Goal: Information Seeking & Learning: Find contact information

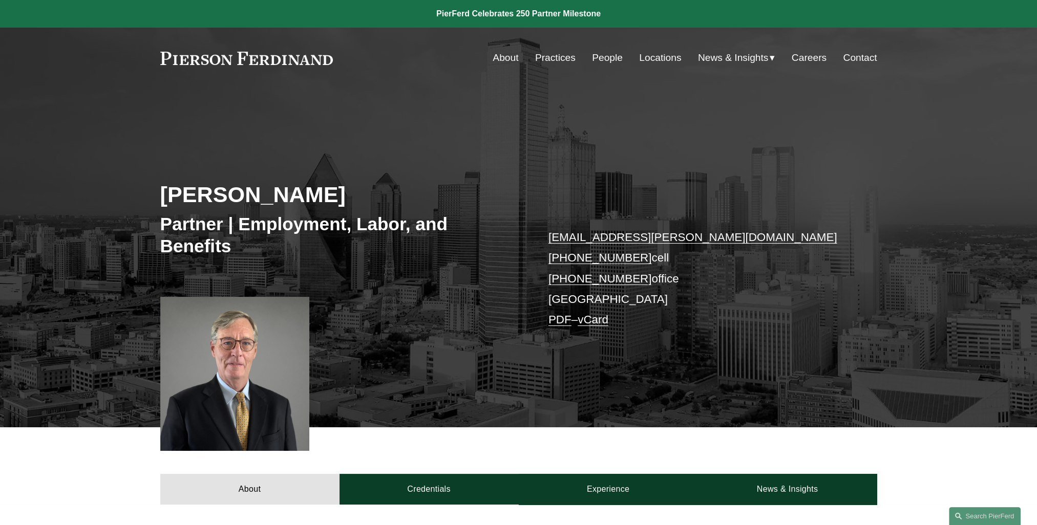
click at [661, 58] on link "Locations" at bounding box center [660, 57] width 42 height 19
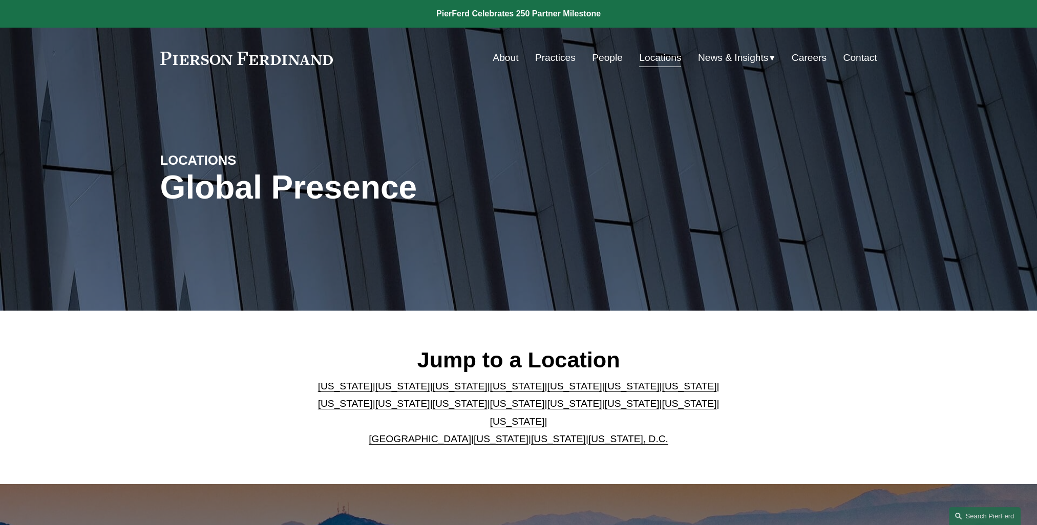
click at [490, 409] on link "New York" at bounding box center [517, 403] width 55 height 11
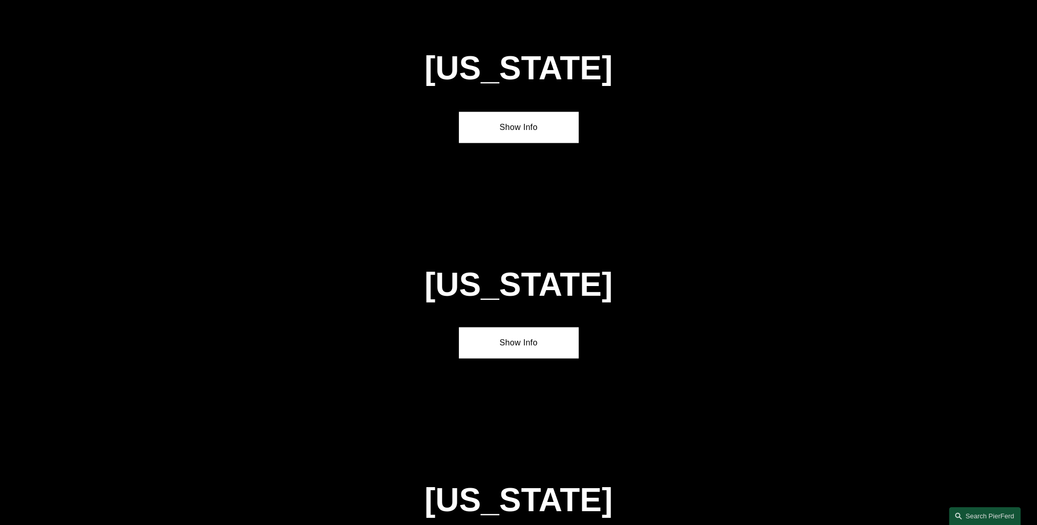
scroll to position [2642, 0]
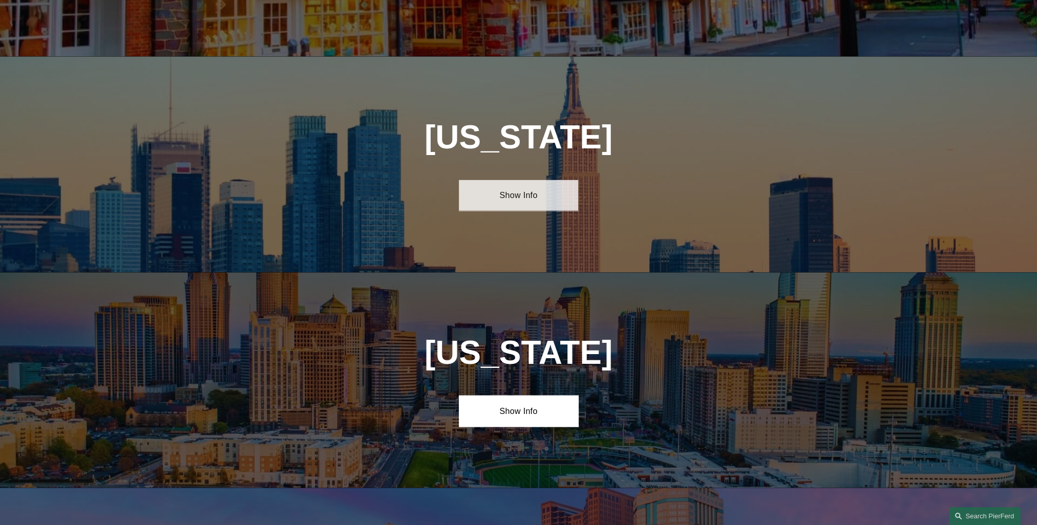
click at [524, 180] on link "Show Info" at bounding box center [518, 195] width 119 height 31
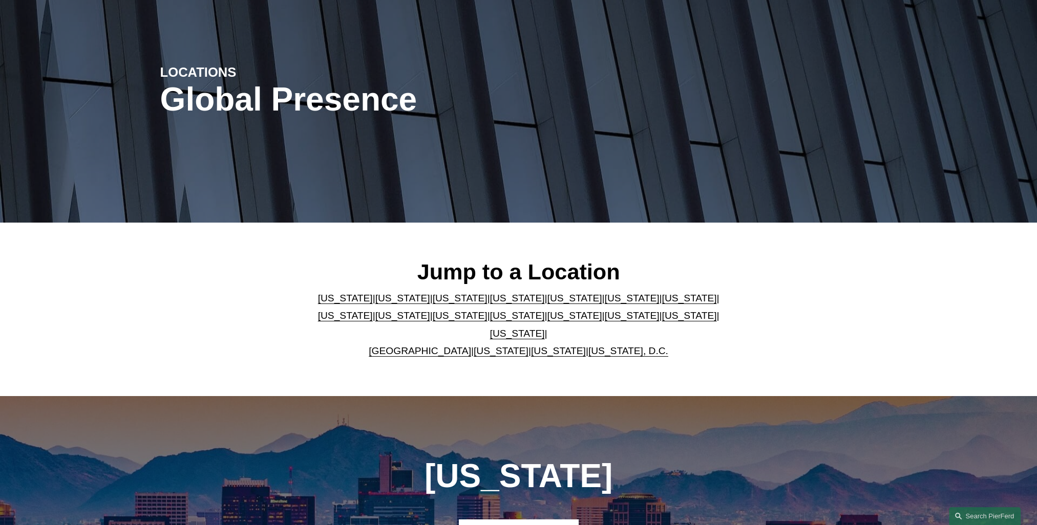
scroll to position [0, 0]
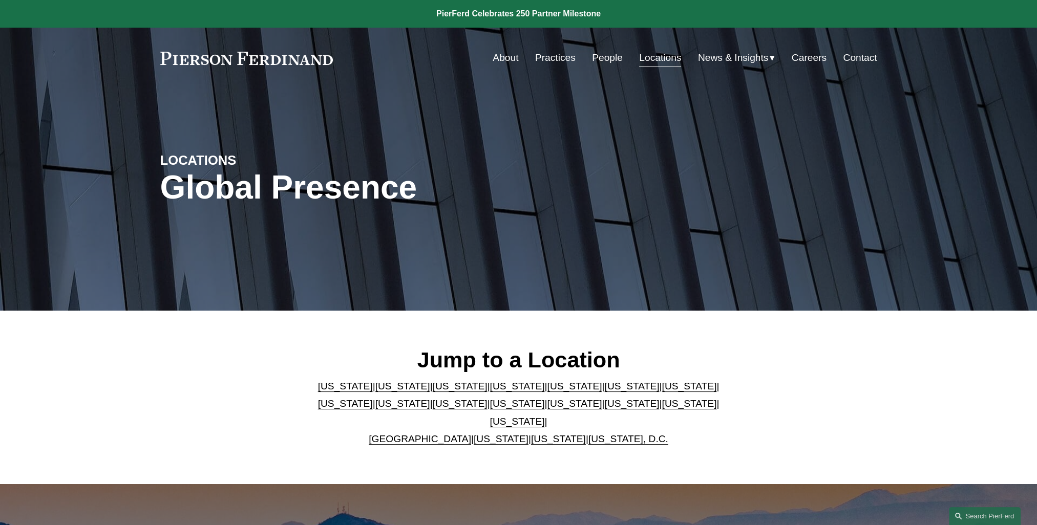
click at [503, 64] on link "About" at bounding box center [506, 57] width 26 height 19
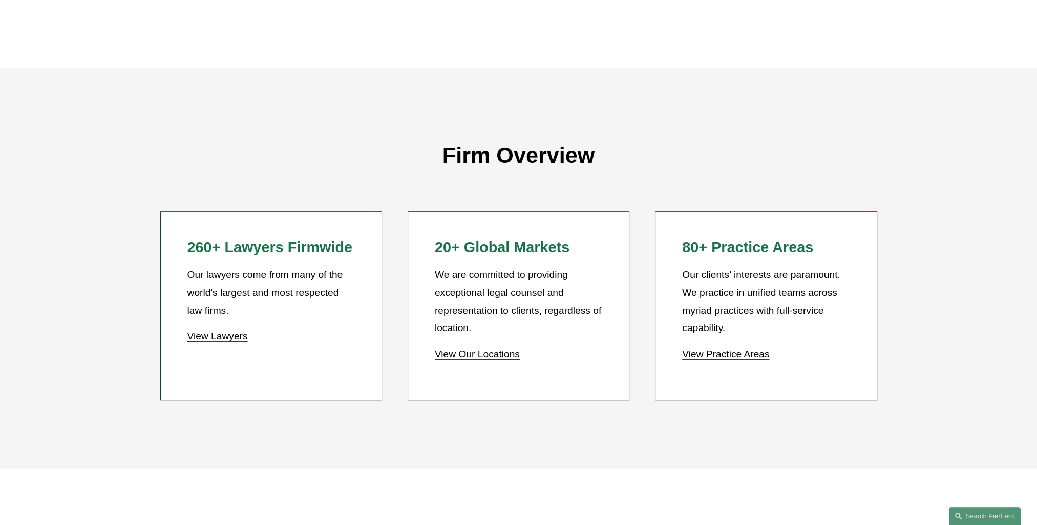
scroll to position [870, 0]
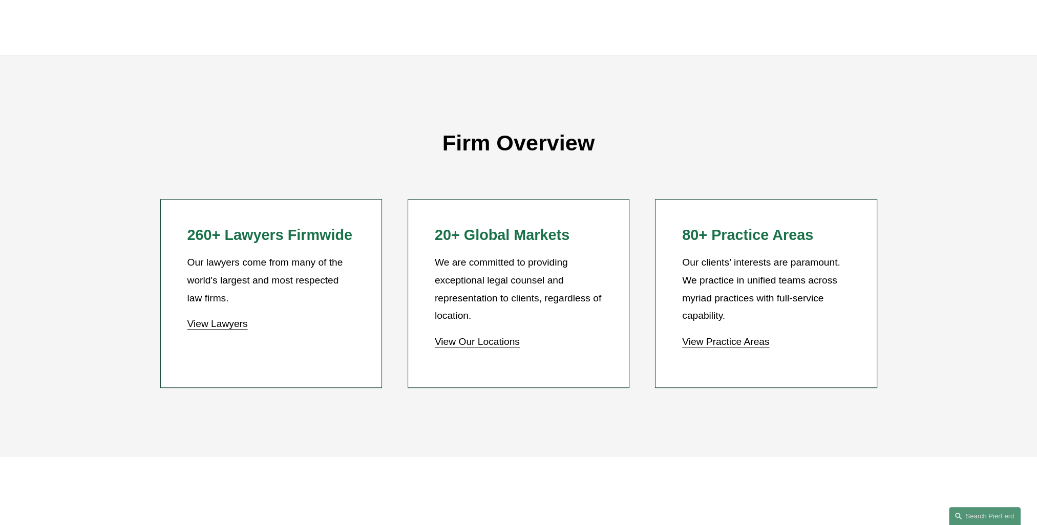
click at [704, 345] on link "View Practice Areas" at bounding box center [725, 341] width 87 height 11
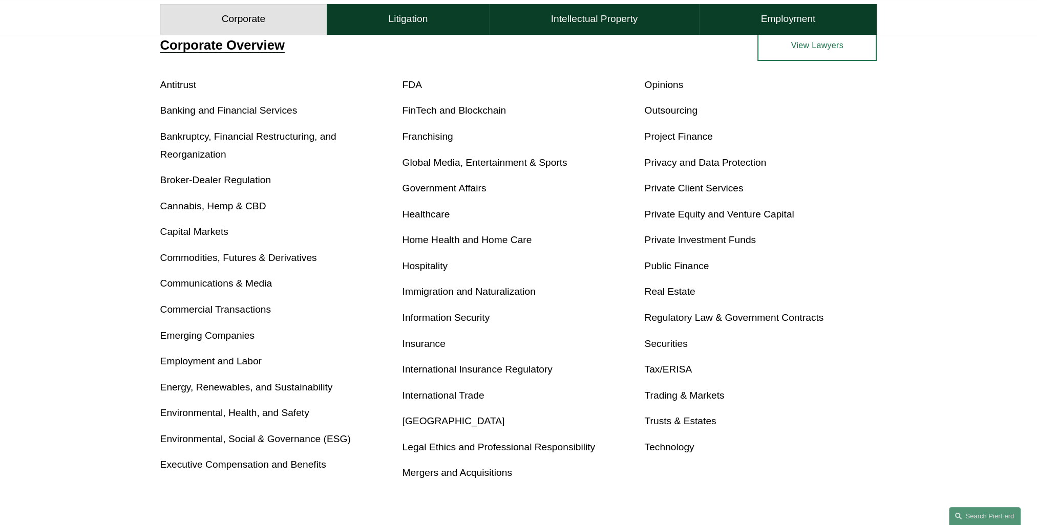
scroll to position [410, 0]
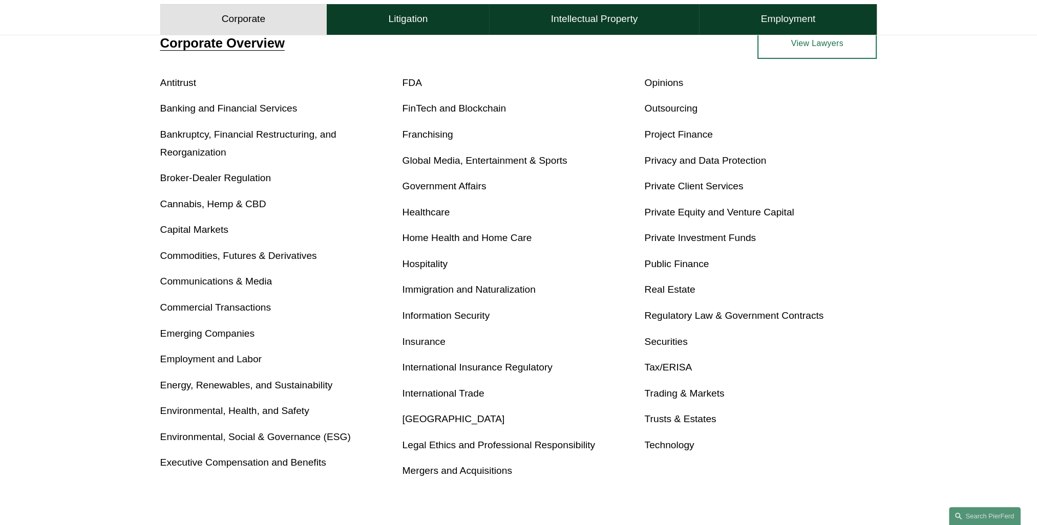
click at [274, 464] on link "Executive Compensation and Benefits" at bounding box center [243, 462] width 166 height 11
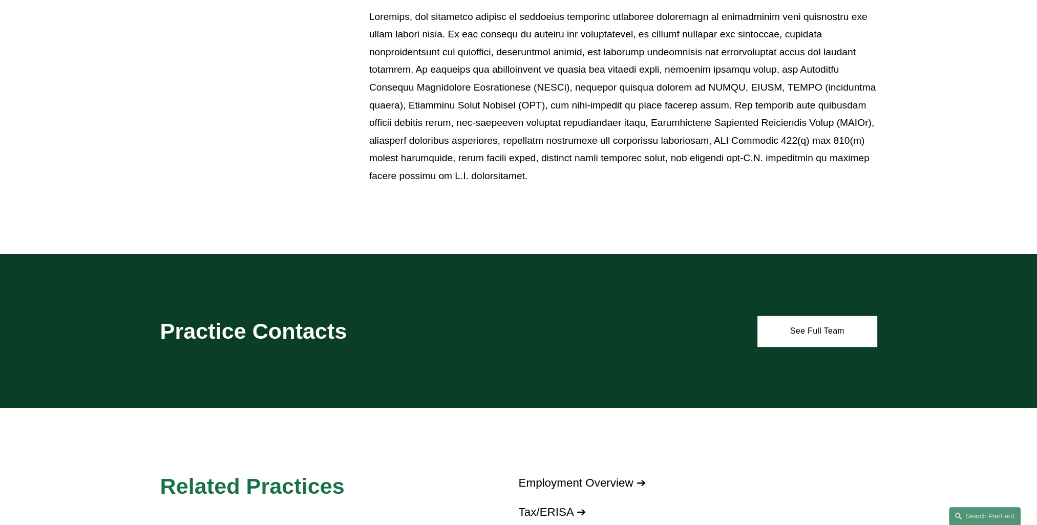
scroll to position [666, 0]
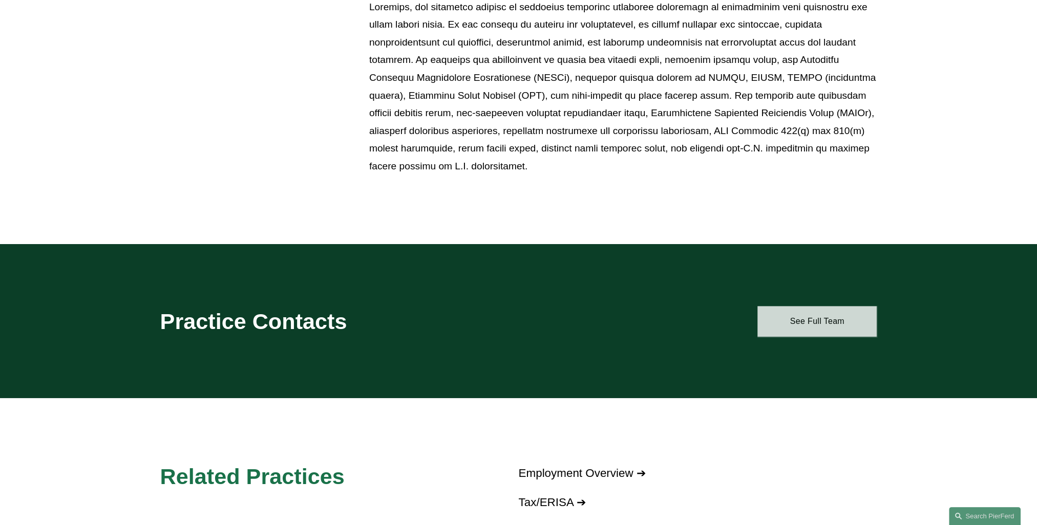
click at [816, 325] on link "See Full Team" at bounding box center [816, 321] width 119 height 31
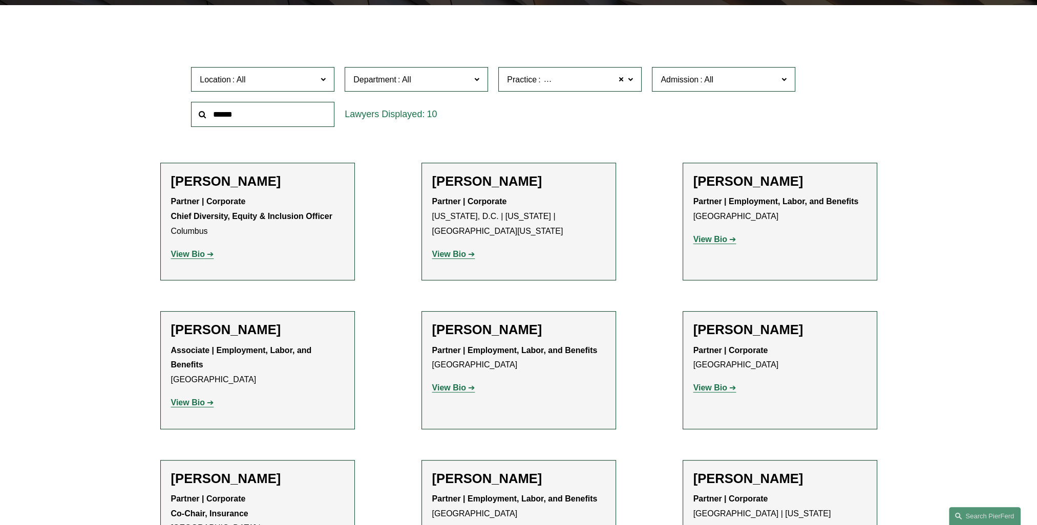
scroll to position [307, 0]
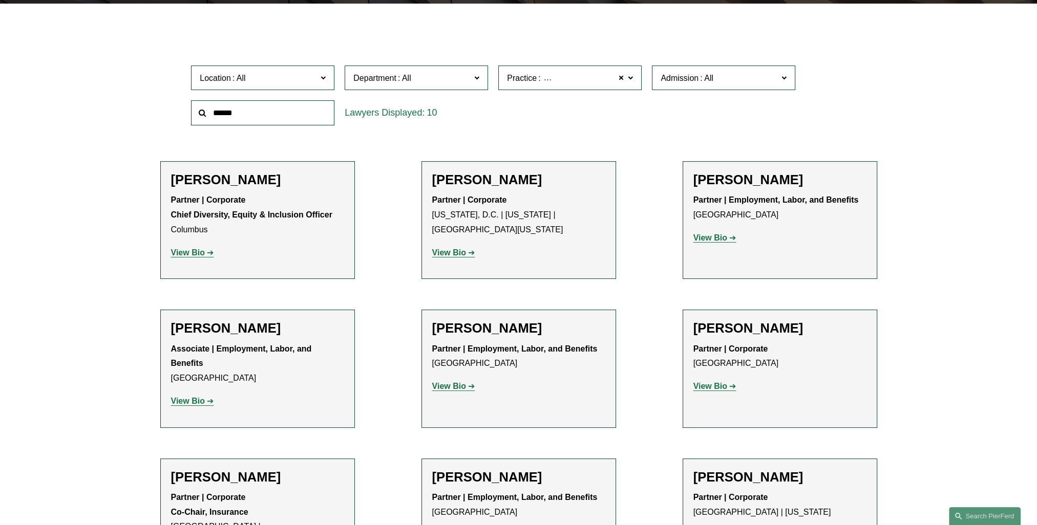
click at [631, 82] on span at bounding box center [630, 77] width 5 height 13
click at [0, 0] on link "Executive Compensation and Benefits" at bounding box center [0, 0] width 0 height 0
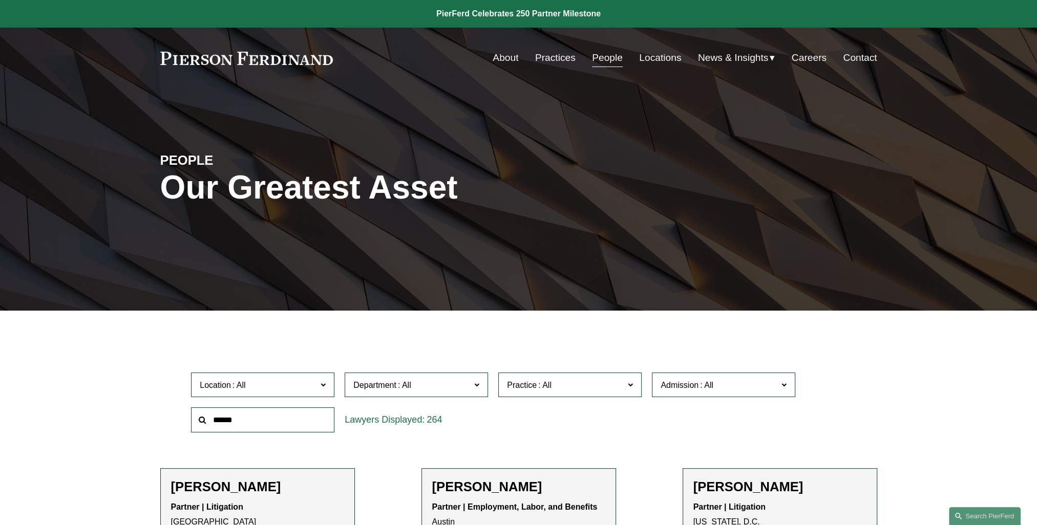
click at [547, 390] on span at bounding box center [545, 385] width 16 height 9
click at [0, 0] on link "Executive Compensation and Benefits" at bounding box center [0, 0] width 0 height 0
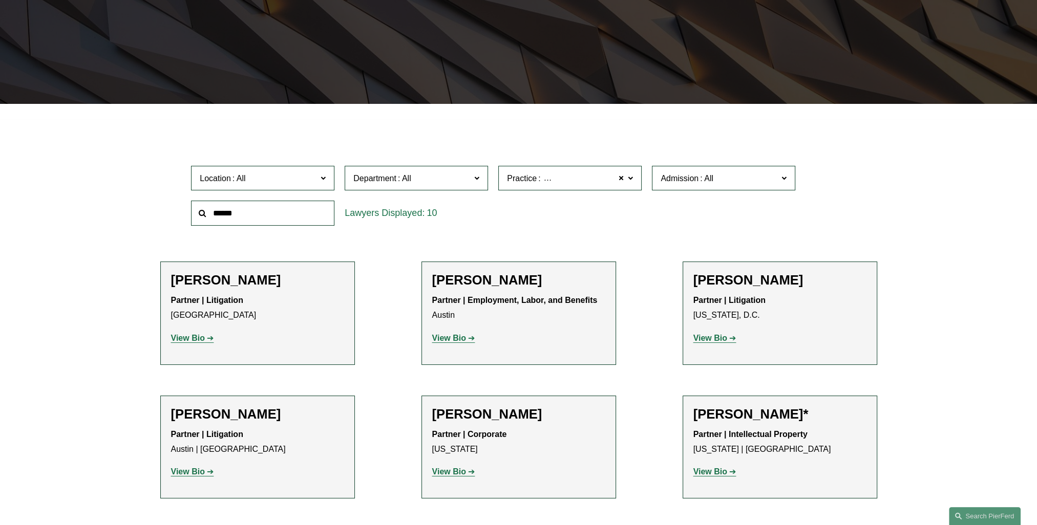
scroll to position [209, 0]
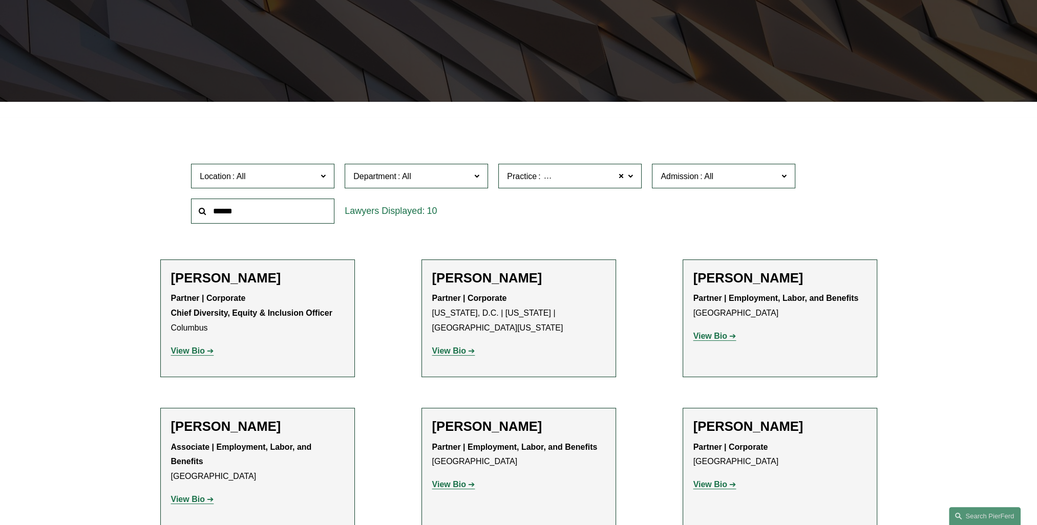
click at [325, 179] on span at bounding box center [322, 175] width 5 height 13
click at [485, 225] on div "10" at bounding box center [416, 211] width 154 height 35
click at [994, 312] on div "Filter Location All Atlanta Austin Bellevue Boston Charlotte Chicago Cincinnati…" at bounding box center [518, 485] width 1037 height 737
click at [381, 346] on ul "Filter Location All Atlanta Austin Bellevue Boston Charlotte Chicago Cincinnati…" at bounding box center [518, 476] width 779 height 696
click at [481, 175] on label "Department" at bounding box center [416, 176] width 143 height 25
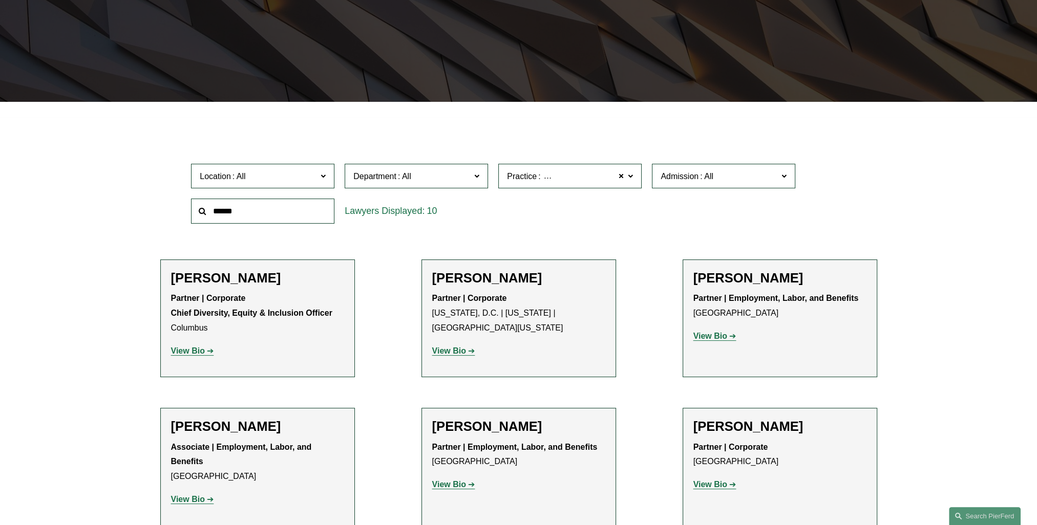
click at [0, 0] on link "Employment, Labor, and Benefits" at bounding box center [0, 0] width 0 height 0
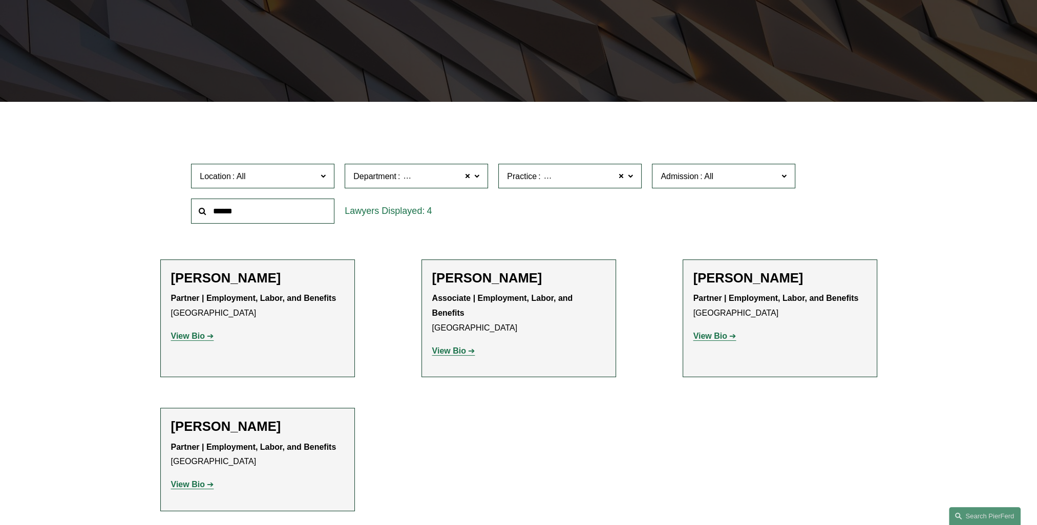
click at [631, 177] on span at bounding box center [630, 175] width 5 height 13
click at [584, 484] on ul "Filter Location All Atlanta Austin Bellevue Boston Charlotte Chicago Cincinnati…" at bounding box center [518, 319] width 779 height 383
click at [477, 179] on span at bounding box center [476, 175] width 5 height 13
click at [546, 447] on ul "Filter Location All Atlanta Austin Bellevue Boston Charlotte Chicago Cincinnati…" at bounding box center [518, 319] width 779 height 383
click at [779, 363] on div "Sarah K. Ivy Partner | Employment, Labor, and Benefits Philadelphia View Bio Lo…" at bounding box center [779, 318] width 173 height 96
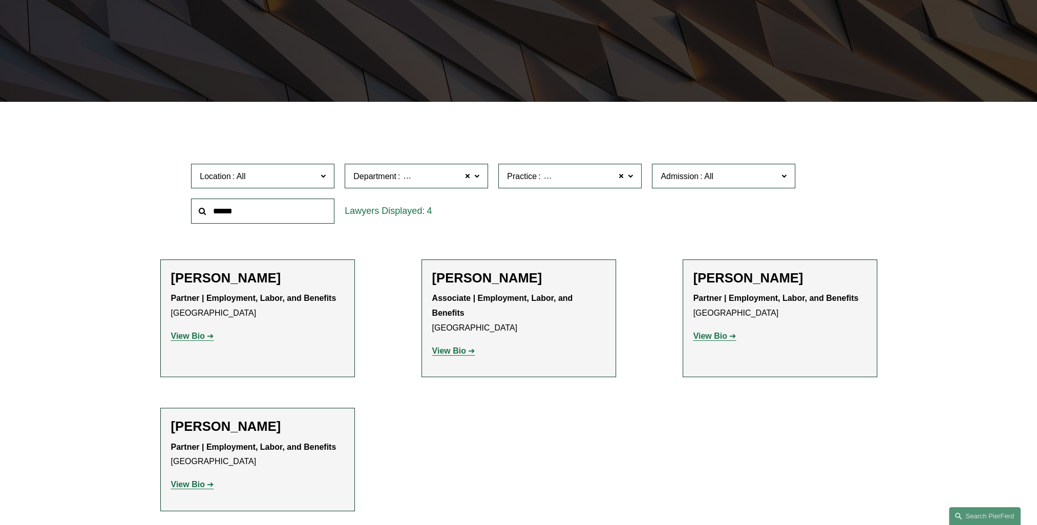
click at [712, 337] on strong "View Bio" at bounding box center [710, 336] width 34 height 9
click at [522, 412] on ul "Filter Location All Atlanta Austin Bellevue Boston Charlotte Chicago Cincinnati…" at bounding box center [518, 319] width 779 height 383
click at [455, 353] on strong "View Bio" at bounding box center [449, 351] width 34 height 9
click at [467, 177] on span at bounding box center [467, 175] width 6 height 13
click at [673, 440] on ul "Filter Location All Atlanta Austin Bellevue Boston Charlotte Chicago Cincinnati…" at bounding box center [518, 319] width 779 height 383
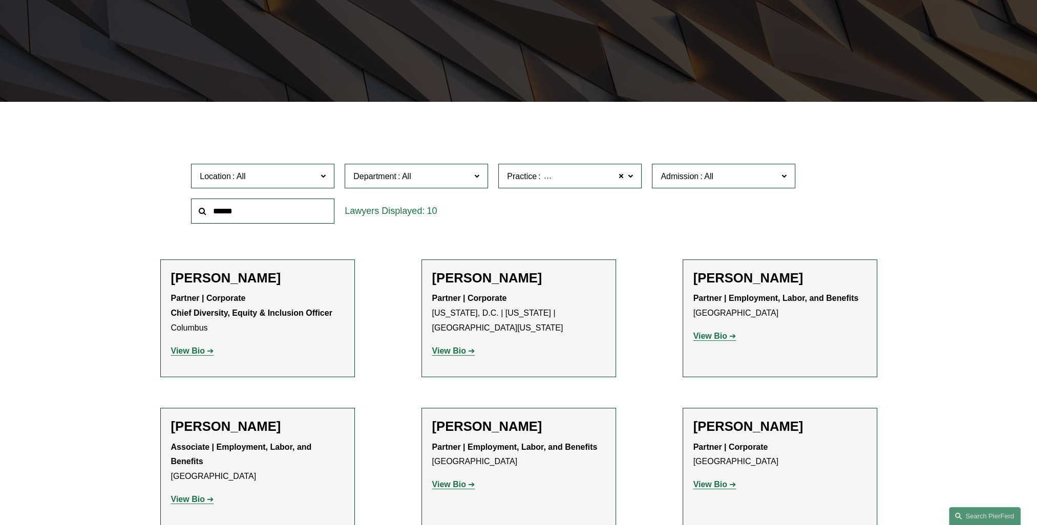
click at [354, 445] on ul "Filter Location All Atlanta Austin Bellevue Boston Charlotte Chicago Cincinnati…" at bounding box center [518, 476] width 779 height 696
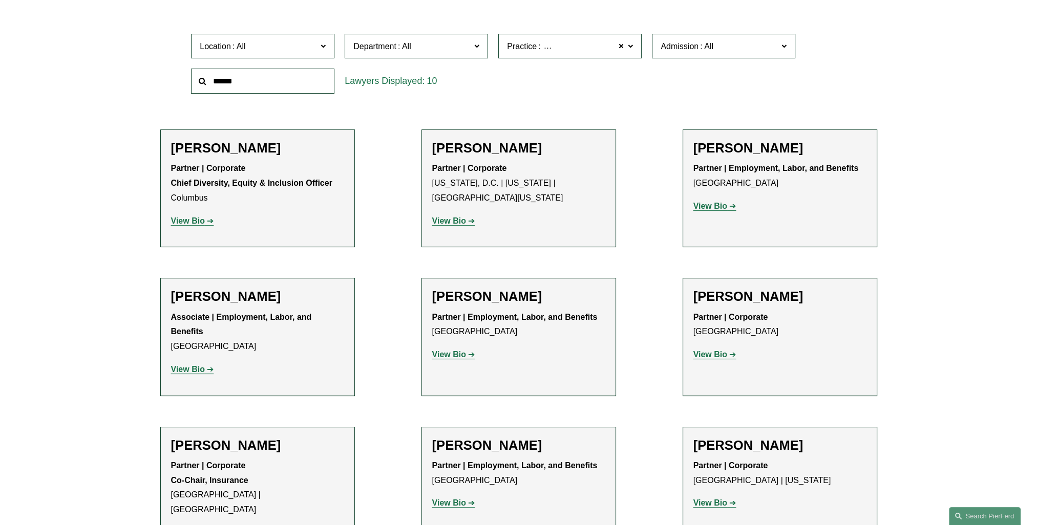
scroll to position [209, 0]
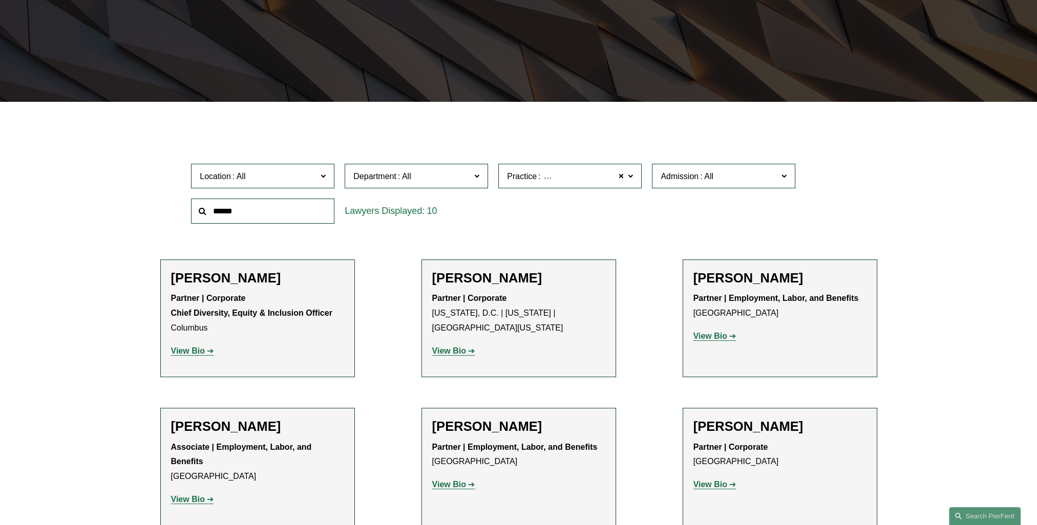
click at [631, 177] on span at bounding box center [630, 175] width 5 height 13
click at [479, 175] on span at bounding box center [476, 175] width 5 height 13
click at [627, 177] on label "Practice Executive Compensation and Benefits" at bounding box center [569, 176] width 143 height 25
click at [0, 0] on link "Executive Compensation and Benefits" at bounding box center [0, 0] width 0 height 0
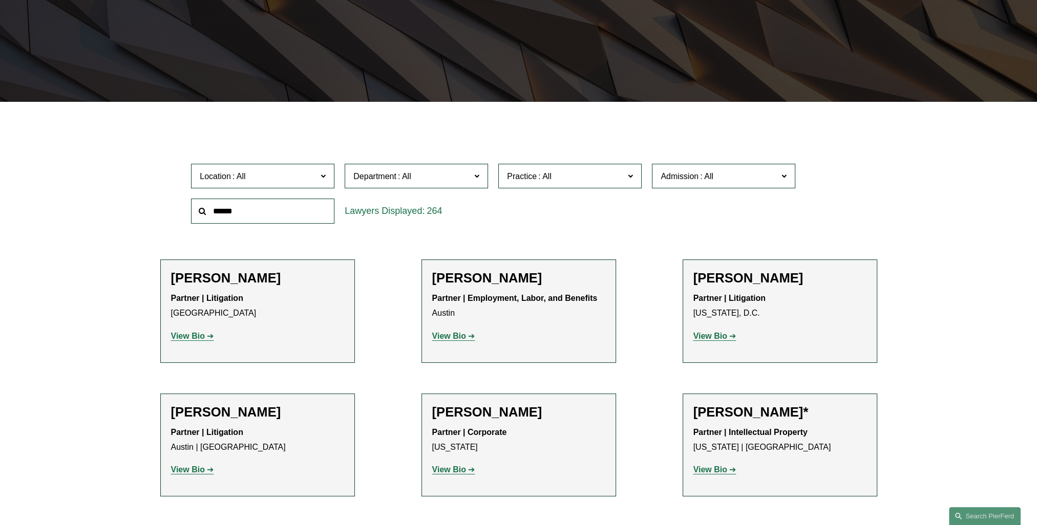
click at [477, 179] on span at bounding box center [476, 175] width 5 height 13
click at [0, 0] on link "Employment, Labor, and Benefits" at bounding box center [0, 0] width 0 height 0
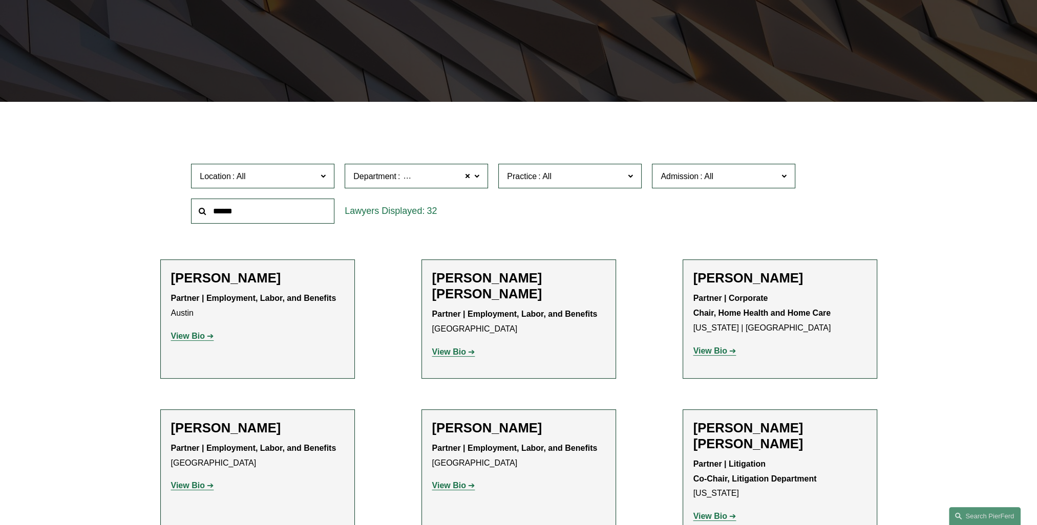
click at [632, 177] on span at bounding box center [630, 175] width 5 height 13
click at [0, 0] on link "Executive Compensation and Benefits" at bounding box center [0, 0] width 0 height 0
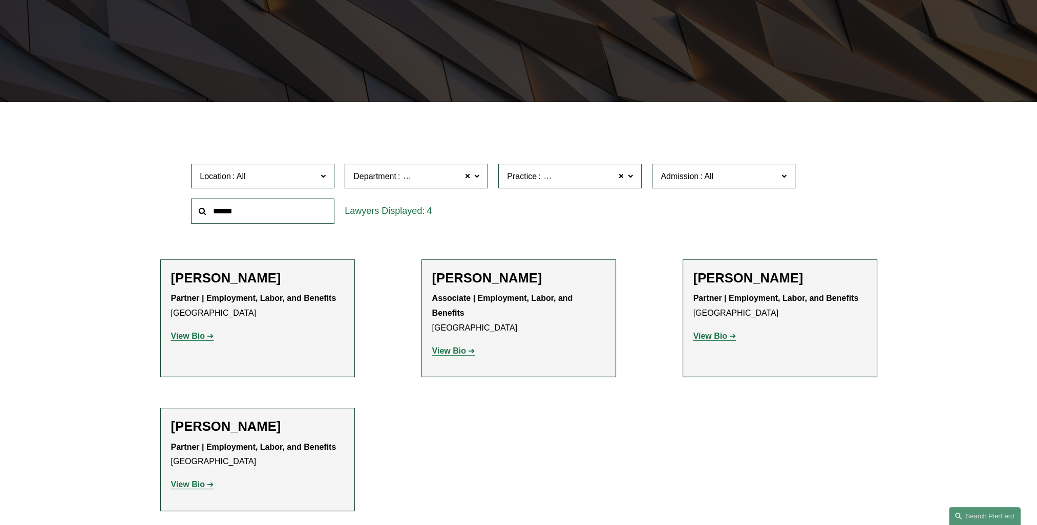
click at [705, 336] on strong "View Bio" at bounding box center [710, 336] width 34 height 9
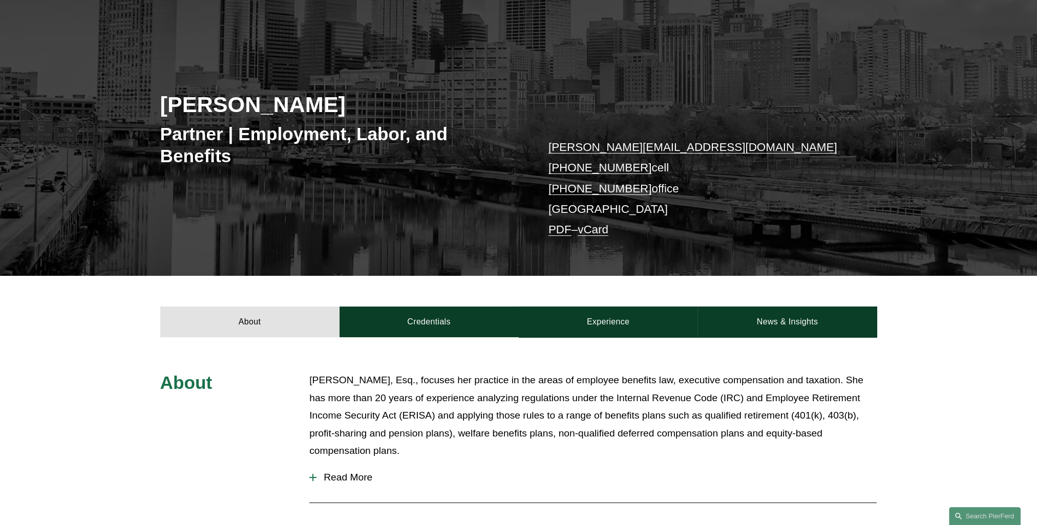
scroll to position [102, 0]
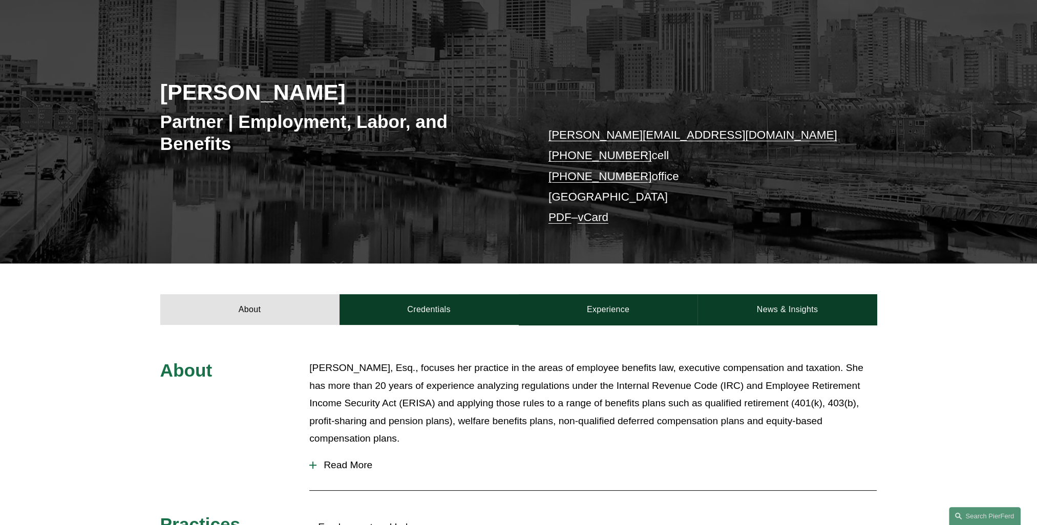
click at [314, 472] on button "Read More" at bounding box center [592, 465] width 567 height 27
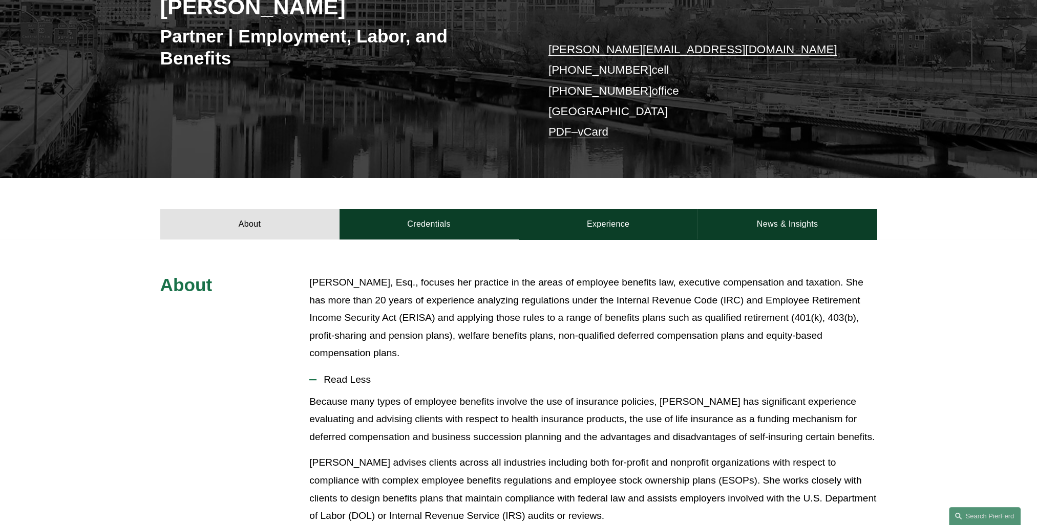
scroll to position [205, 0]
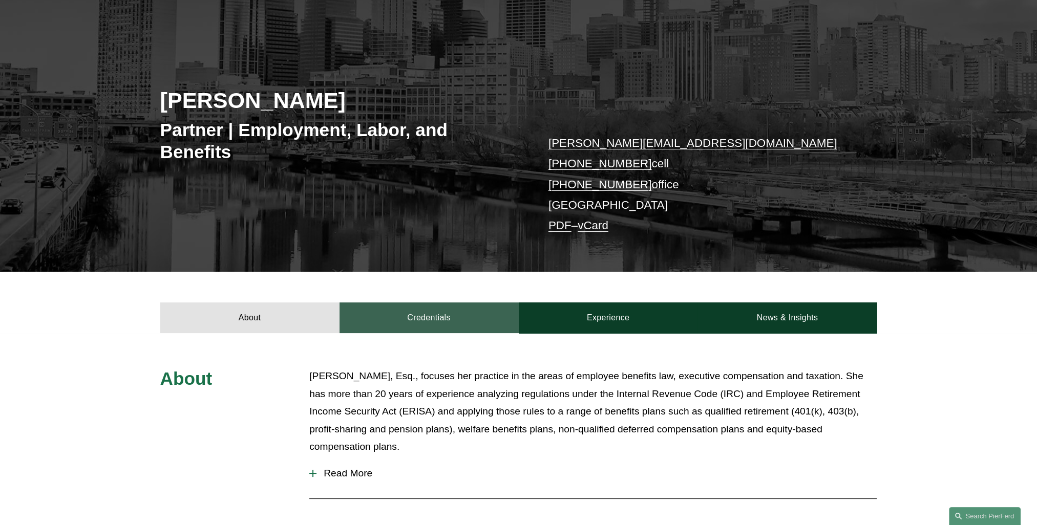
scroll to position [102, 0]
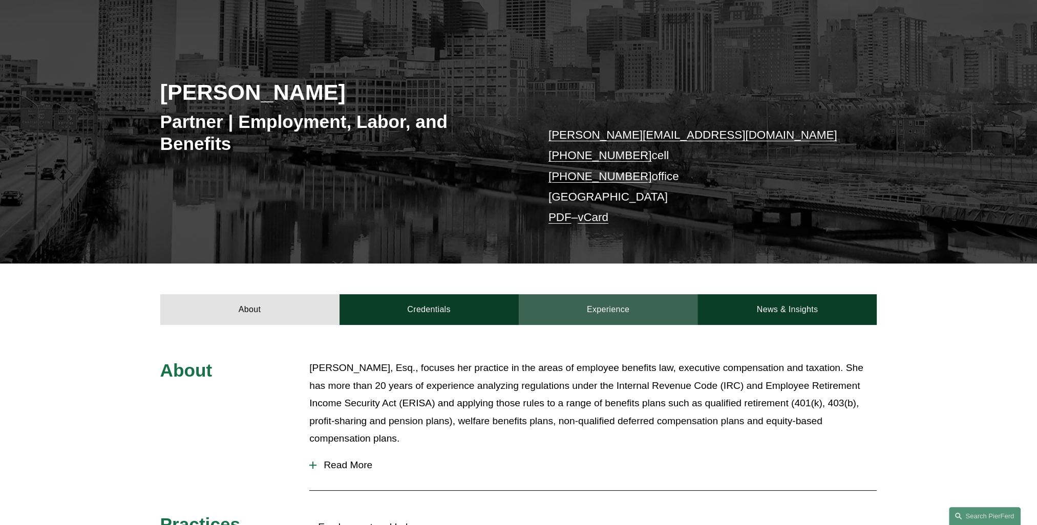
click at [578, 309] on link "Experience" at bounding box center [608, 309] width 179 height 31
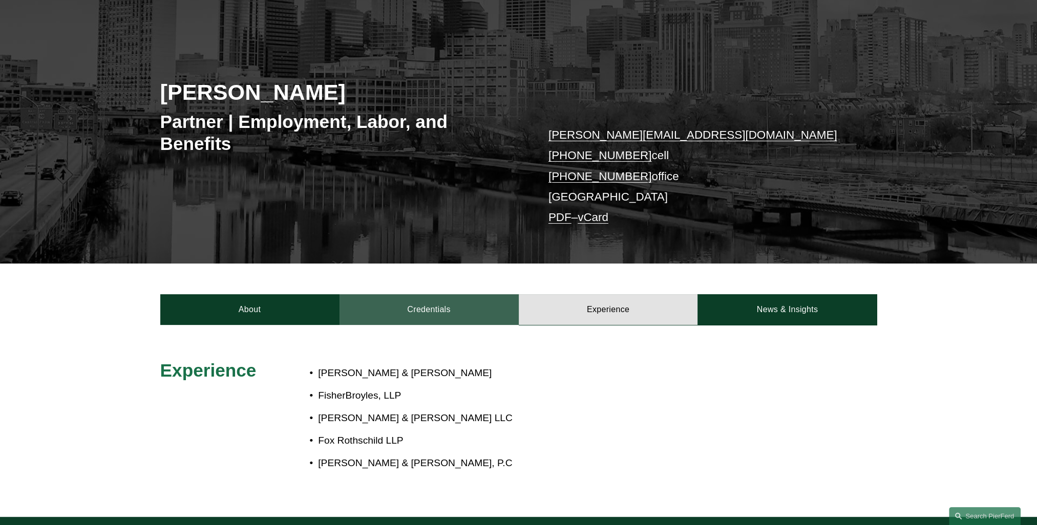
click at [438, 312] on link "Credentials" at bounding box center [428, 309] width 179 height 31
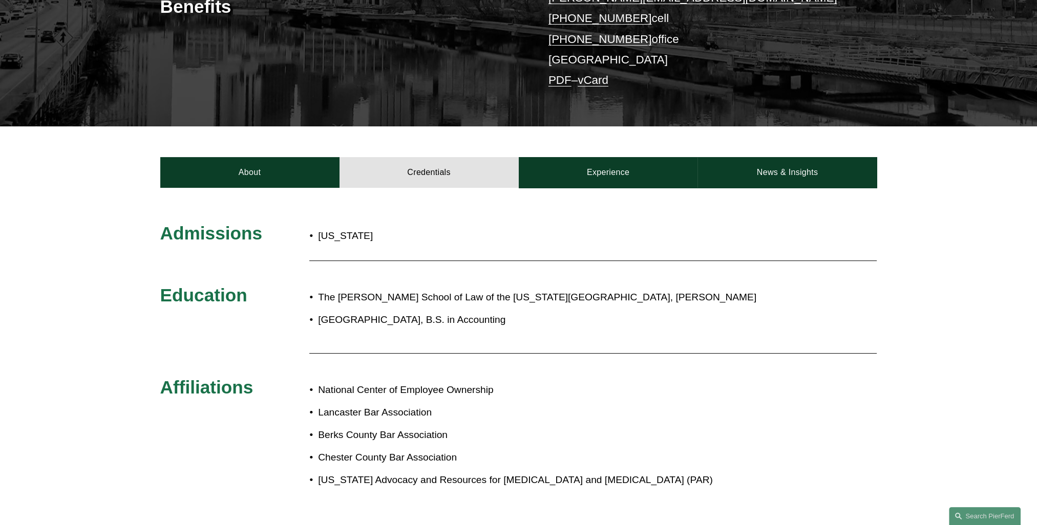
scroll to position [154, 0]
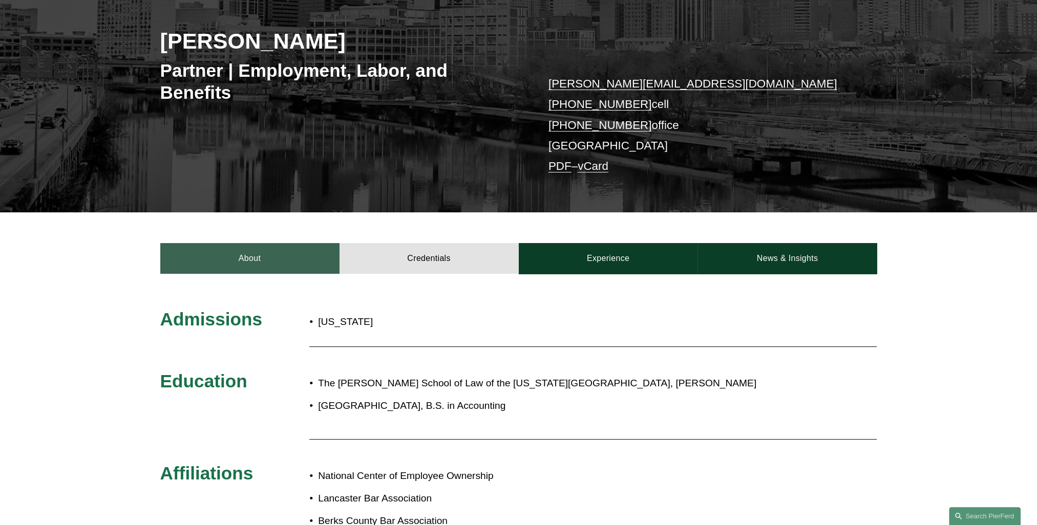
click at [243, 259] on link "About" at bounding box center [249, 258] width 179 height 31
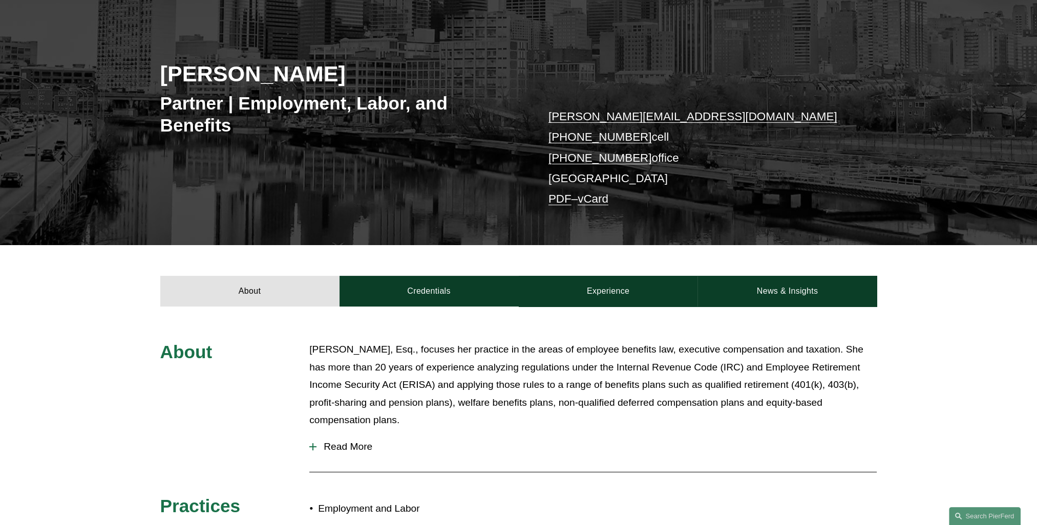
scroll to position [0, 0]
